Goal: Task Accomplishment & Management: Use online tool/utility

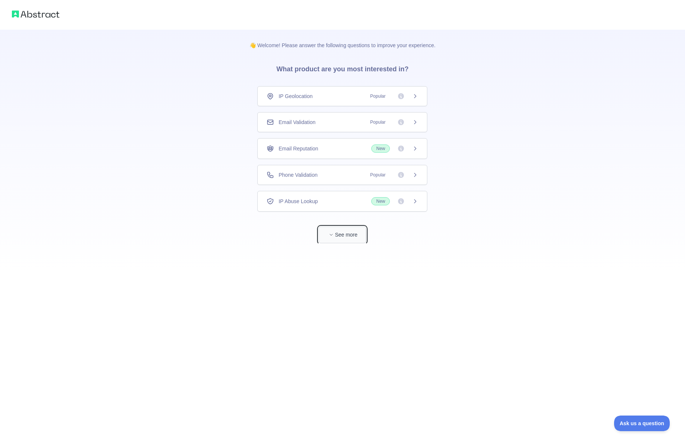
click at [333, 235] on icon "button" at bounding box center [331, 234] width 4 height 4
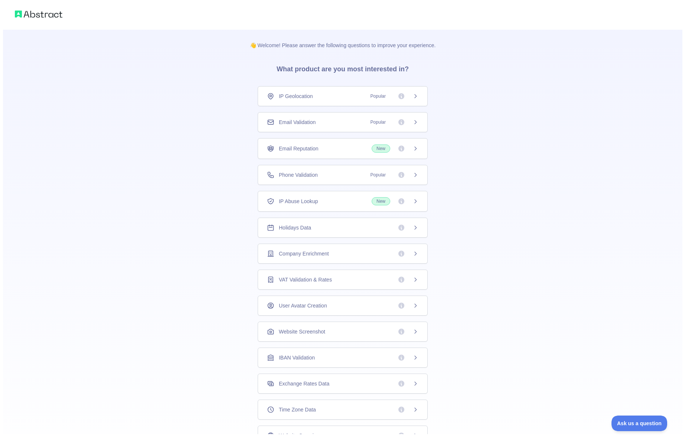
scroll to position [29, 0]
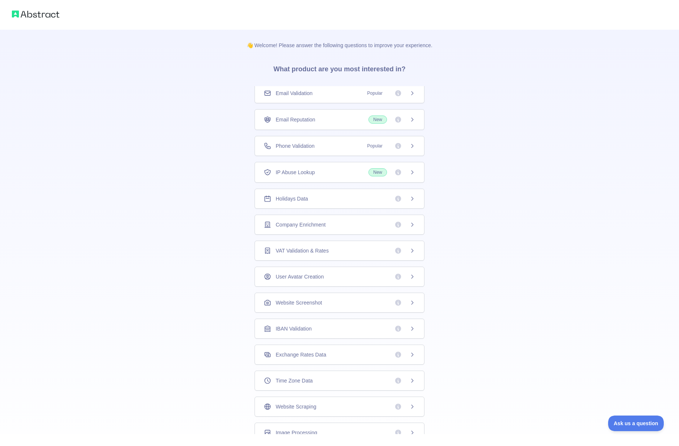
click at [358, 380] on div "Time Zone Data" at bounding box center [339, 380] width 151 height 7
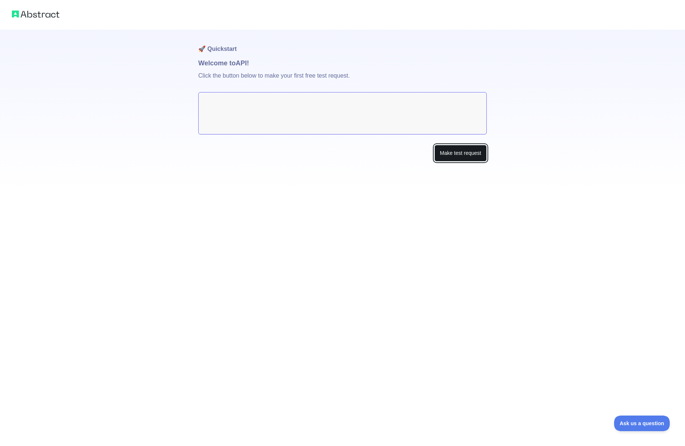
click at [451, 154] on button "Make test request" at bounding box center [460, 153] width 52 height 17
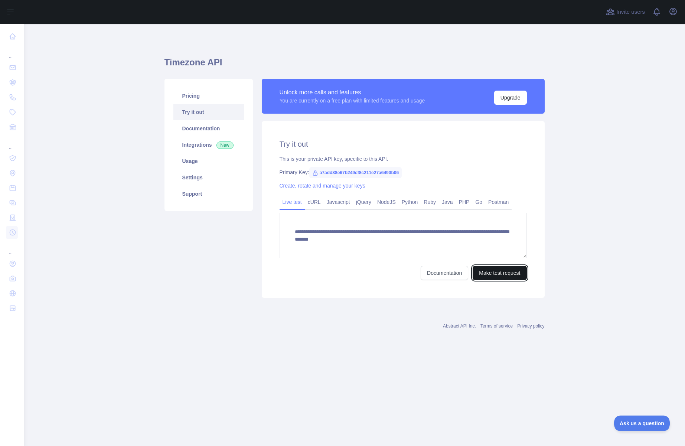
click at [498, 275] on button "Make test request" at bounding box center [499, 273] width 54 height 14
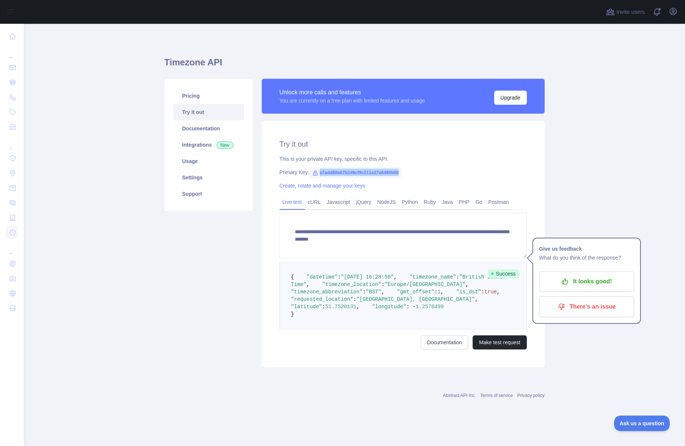
drag, startPoint x: 316, startPoint y: 174, endPoint x: 408, endPoint y: 170, distance: 92.1
click at [408, 170] on div "Primary Key: a7add88e67b249cf8c211e27a6490b06" at bounding box center [402, 171] width 247 height 7
copy span "a7add88e67b249cf8c211e27a6490b06"
